Goal: Check status: Check status

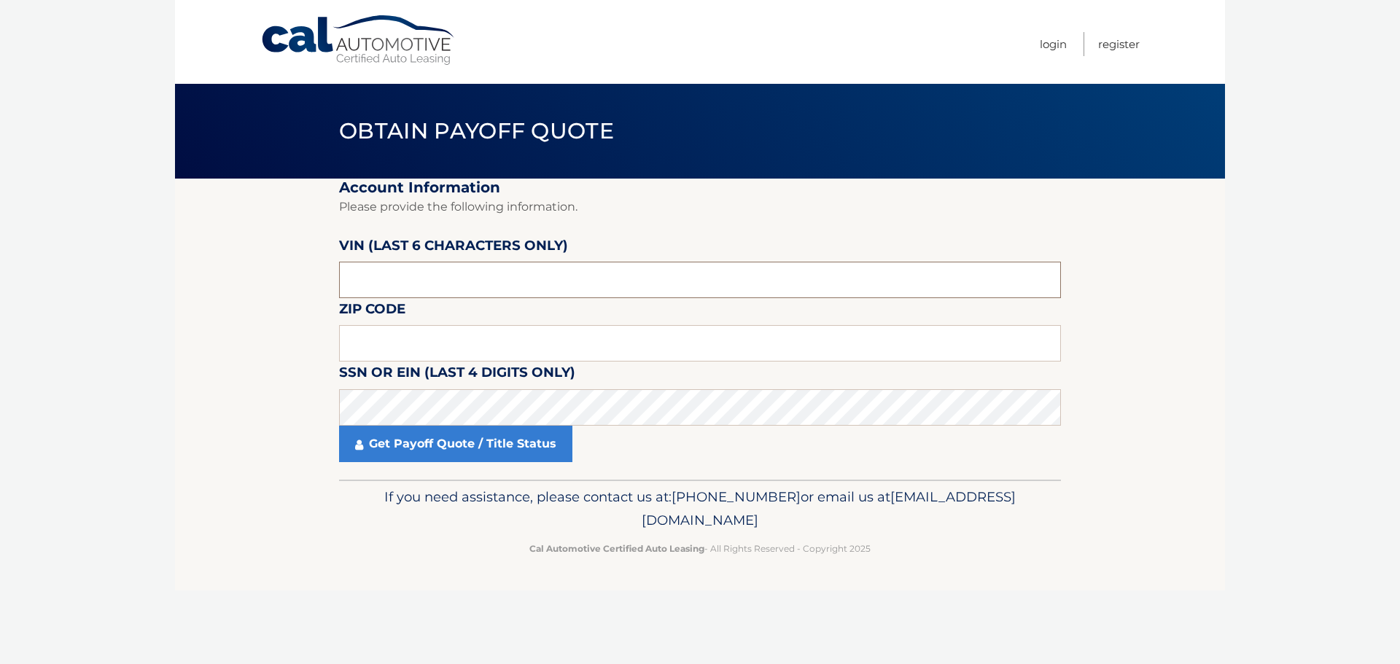
click at [400, 282] on input "text" at bounding box center [700, 280] width 722 height 36
drag, startPoint x: 427, startPoint y: 286, endPoint x: 262, endPoint y: 292, distance: 165.7
click at [262, 292] on section "Account Information Please provide the following information. [PERSON_NAME] (la…" at bounding box center [700, 329] width 1050 height 301
paste input "713369"
type input "713369"
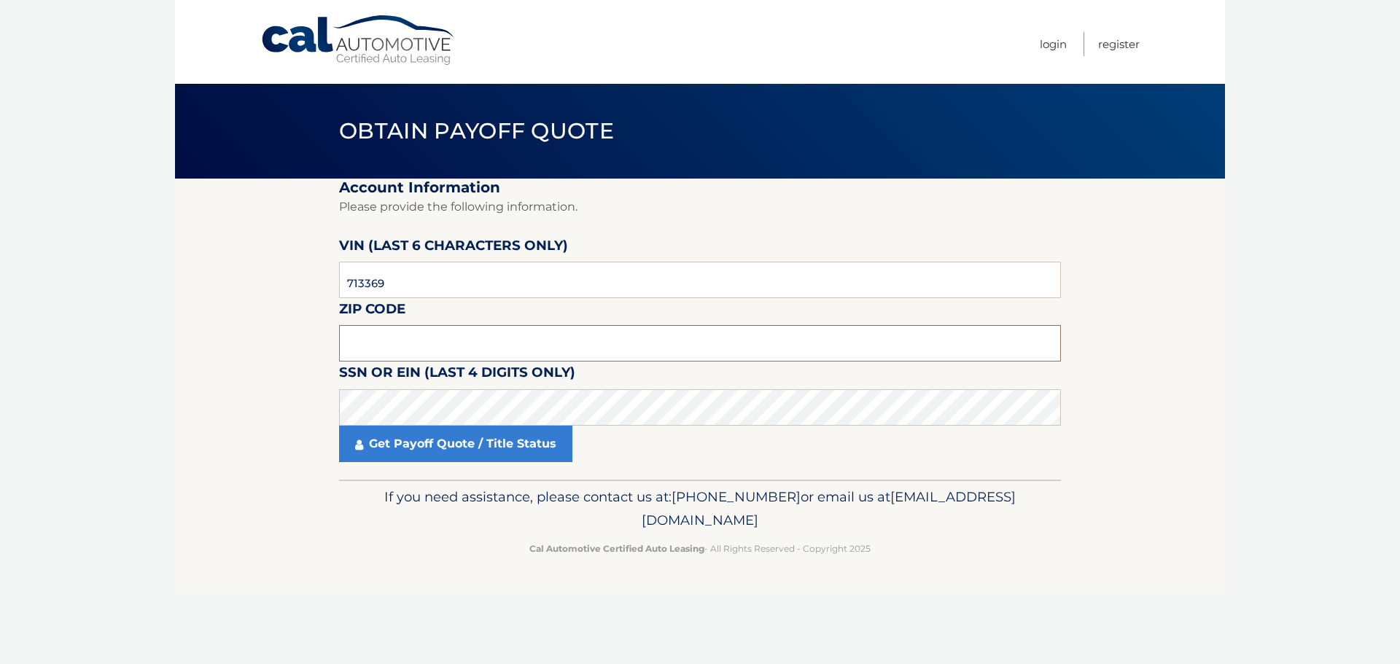
click at [432, 343] on input "text" at bounding box center [700, 343] width 722 height 36
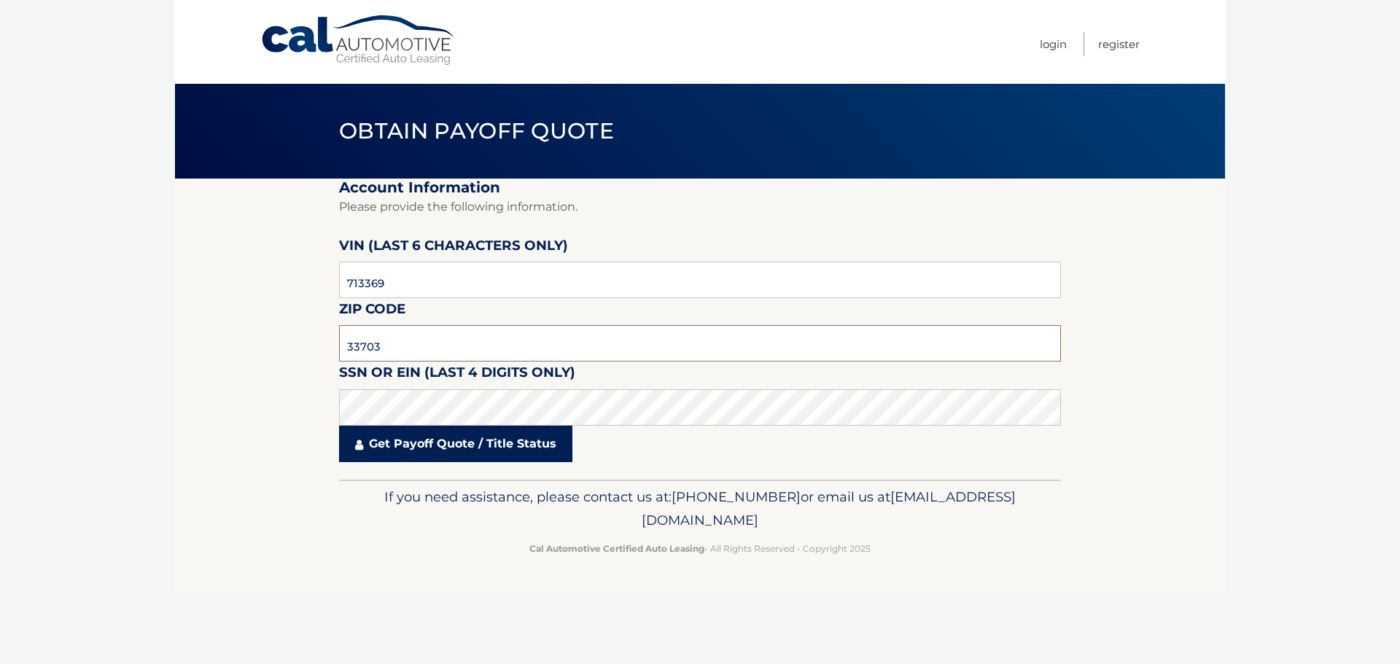
type input "33703"
click at [459, 446] on link "Get Payoff Quote / Title Status" at bounding box center [455, 444] width 233 height 36
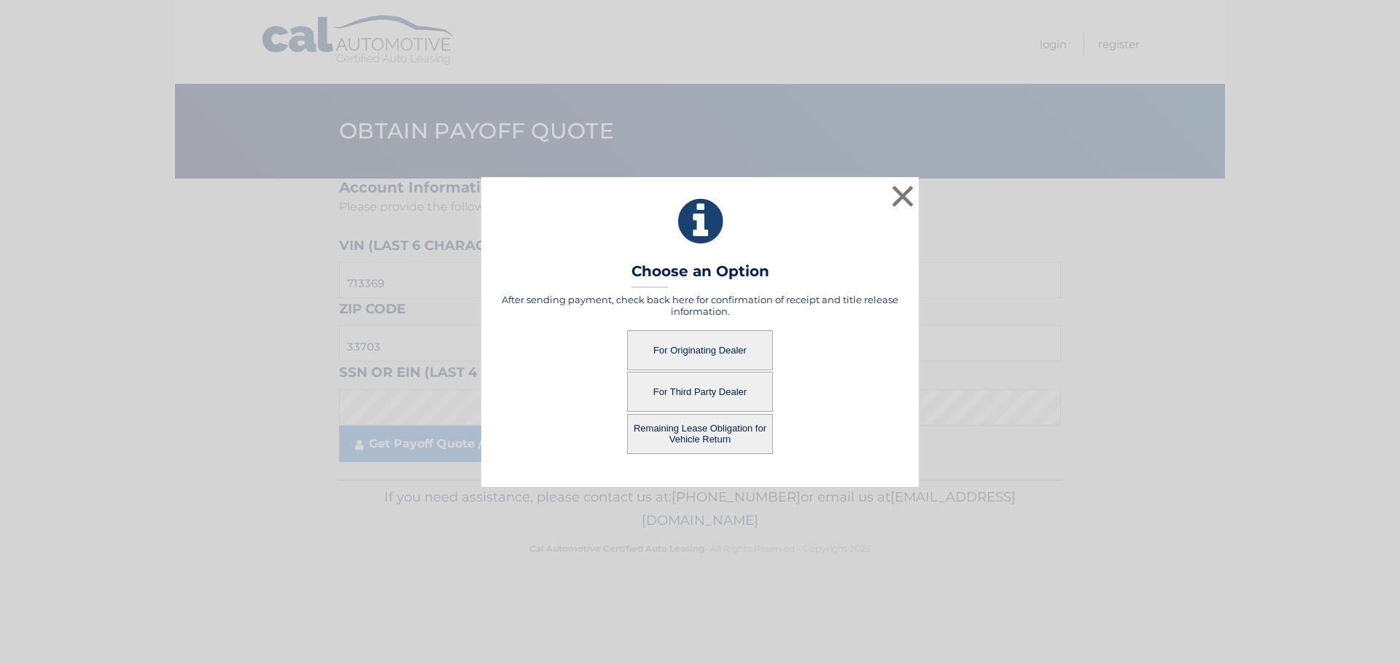
click at [689, 390] on button "For Third Party Dealer" at bounding box center [700, 392] width 146 height 40
click at [690, 393] on button "For Third Party Dealer" at bounding box center [700, 392] width 146 height 40
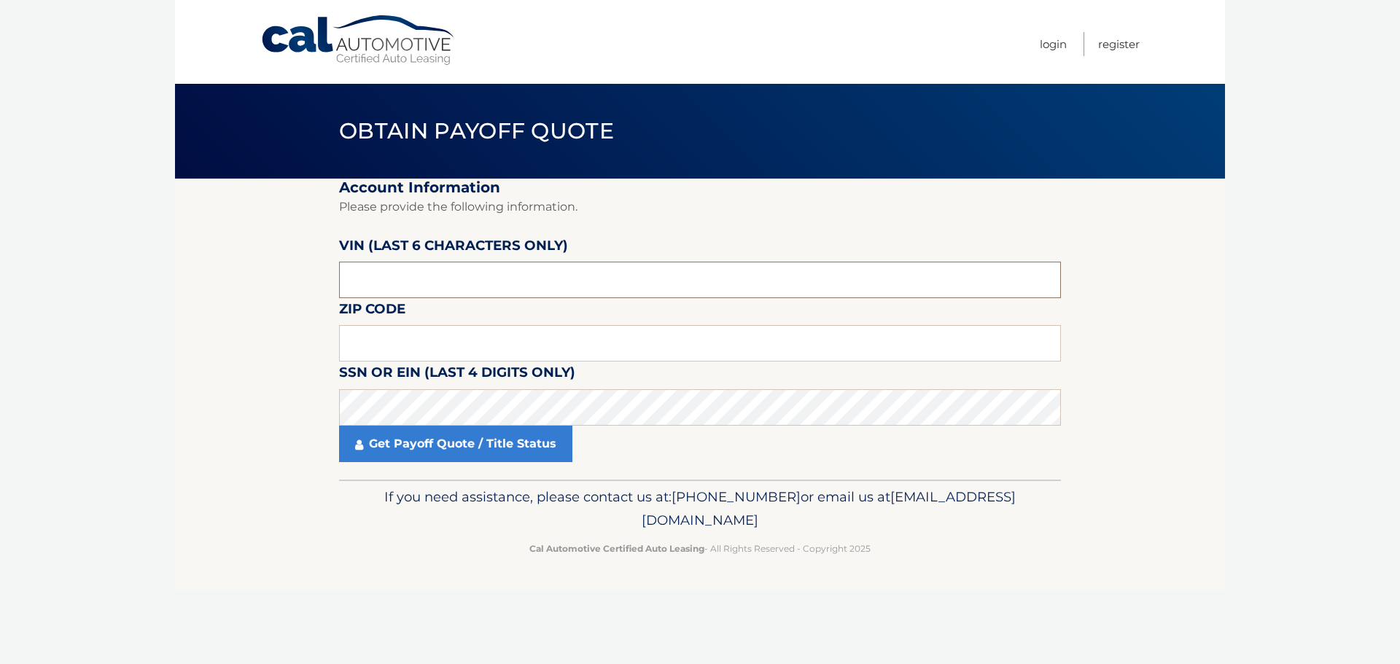
drag, startPoint x: 417, startPoint y: 282, endPoint x: 292, endPoint y: 282, distance: 124.7
click at [292, 282] on section "Account Information Please provide the following information. VIN (last 6 chara…" at bounding box center [700, 329] width 1050 height 301
type input "5*****"
paste input "713369"
type input "713369"
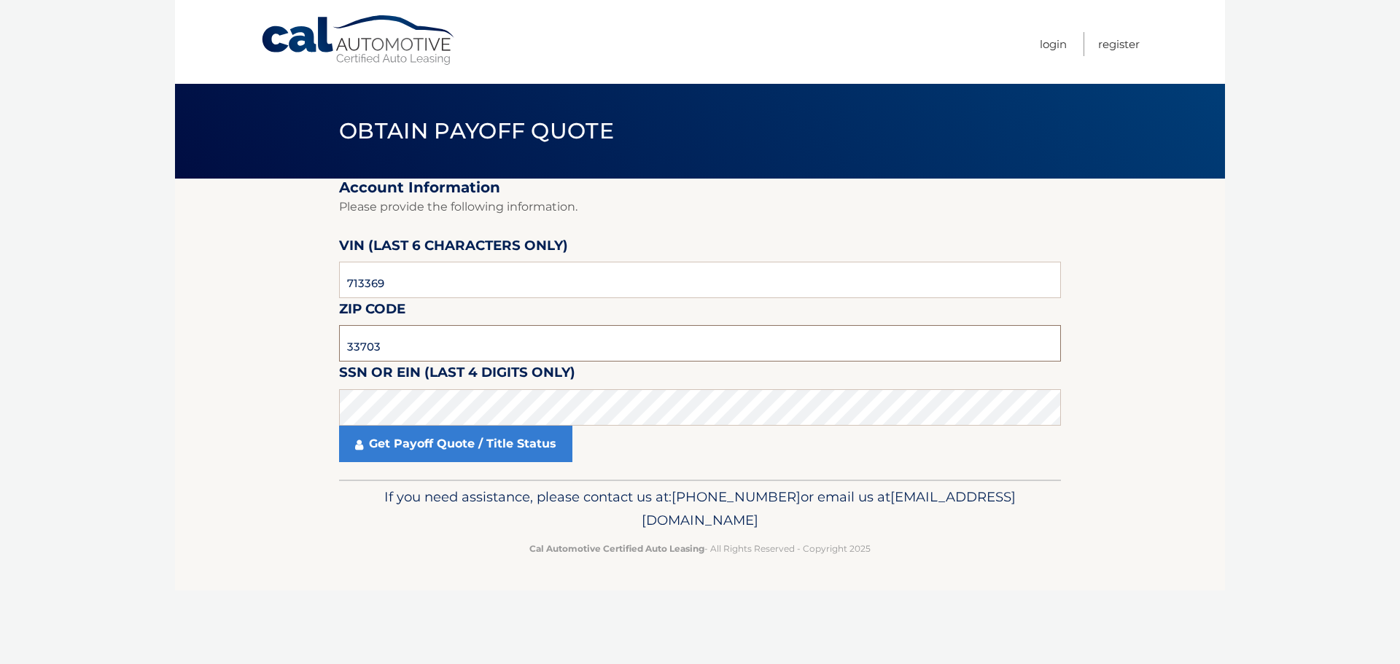
type input "33703"
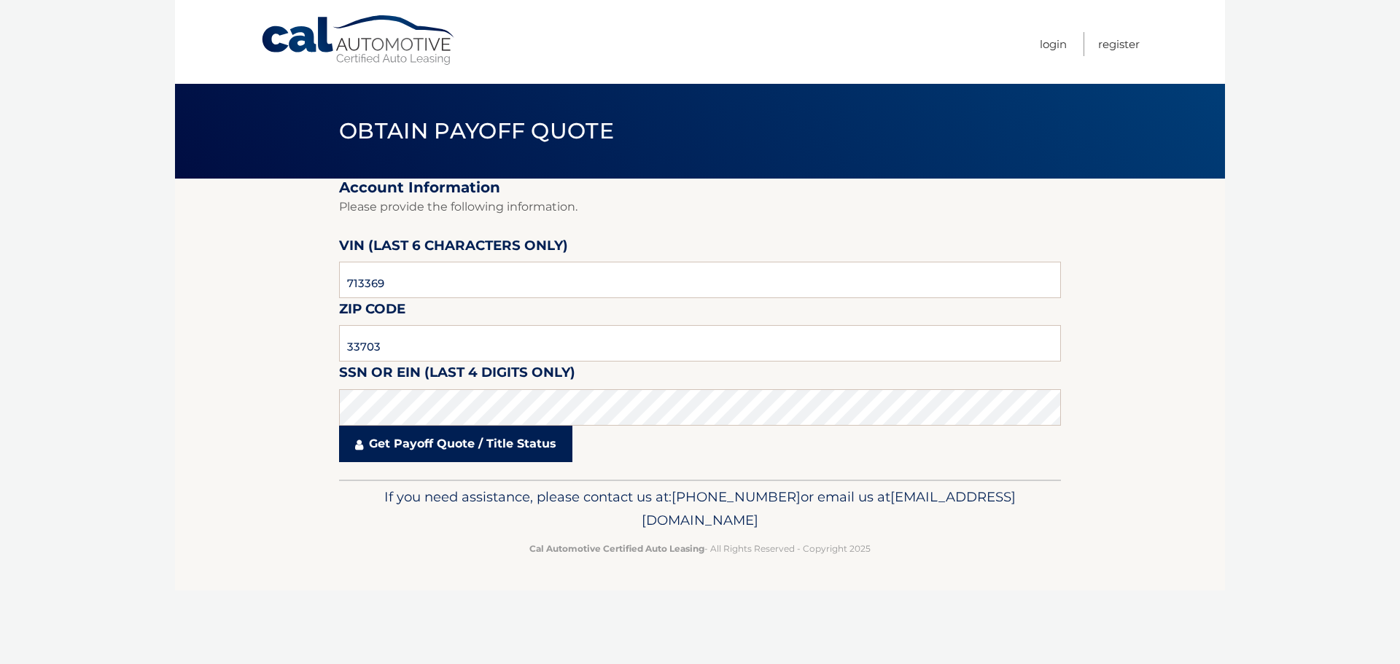
click at [454, 453] on link "Get Payoff Quote / Title Status" at bounding box center [455, 444] width 233 height 36
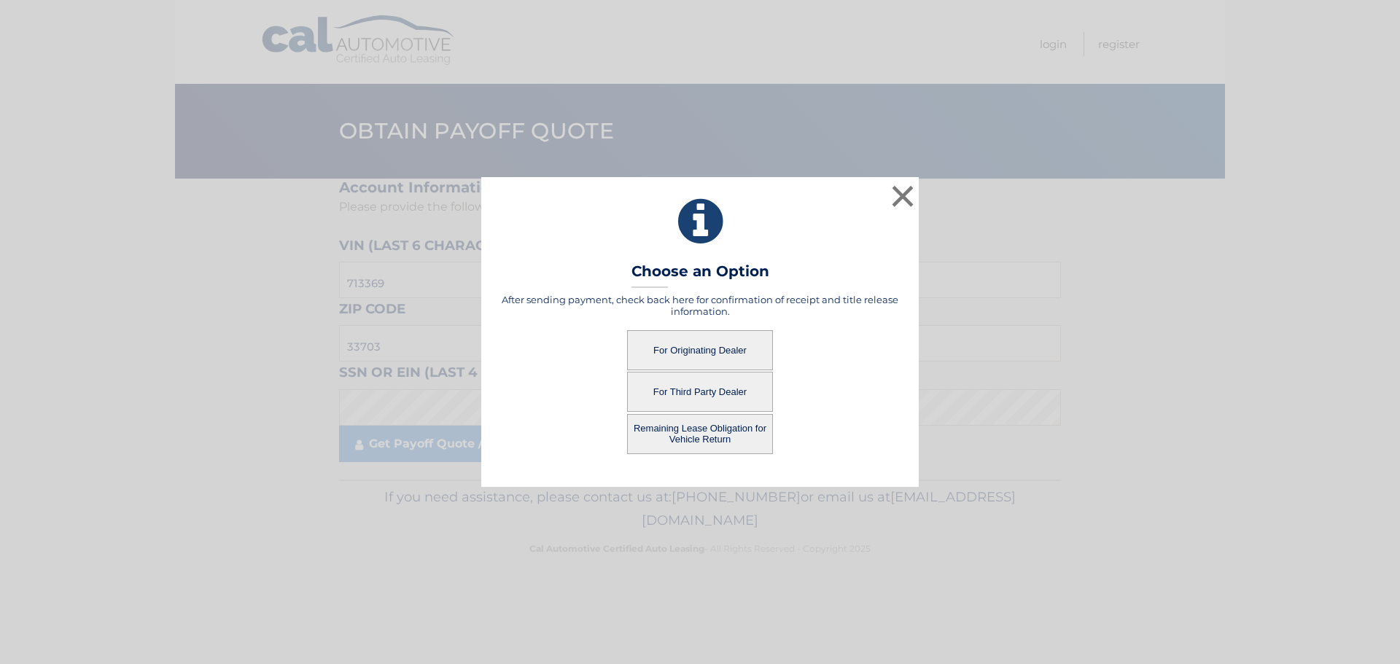
click at [704, 392] on button "For Third Party Dealer" at bounding box center [700, 392] width 146 height 40
click at [692, 389] on button "For Third Party Dealer" at bounding box center [700, 392] width 146 height 40
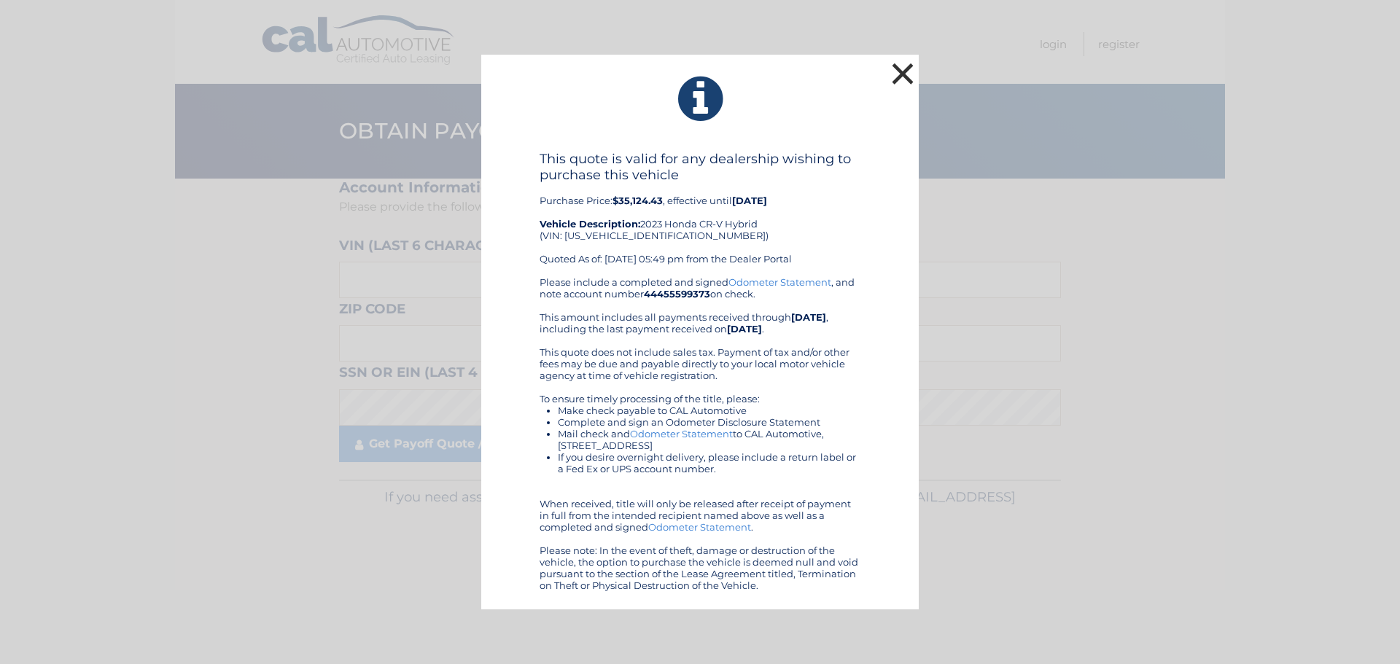
click at [904, 69] on button "×" at bounding box center [902, 73] width 29 height 29
